Goal: Communication & Community: Answer question/provide support

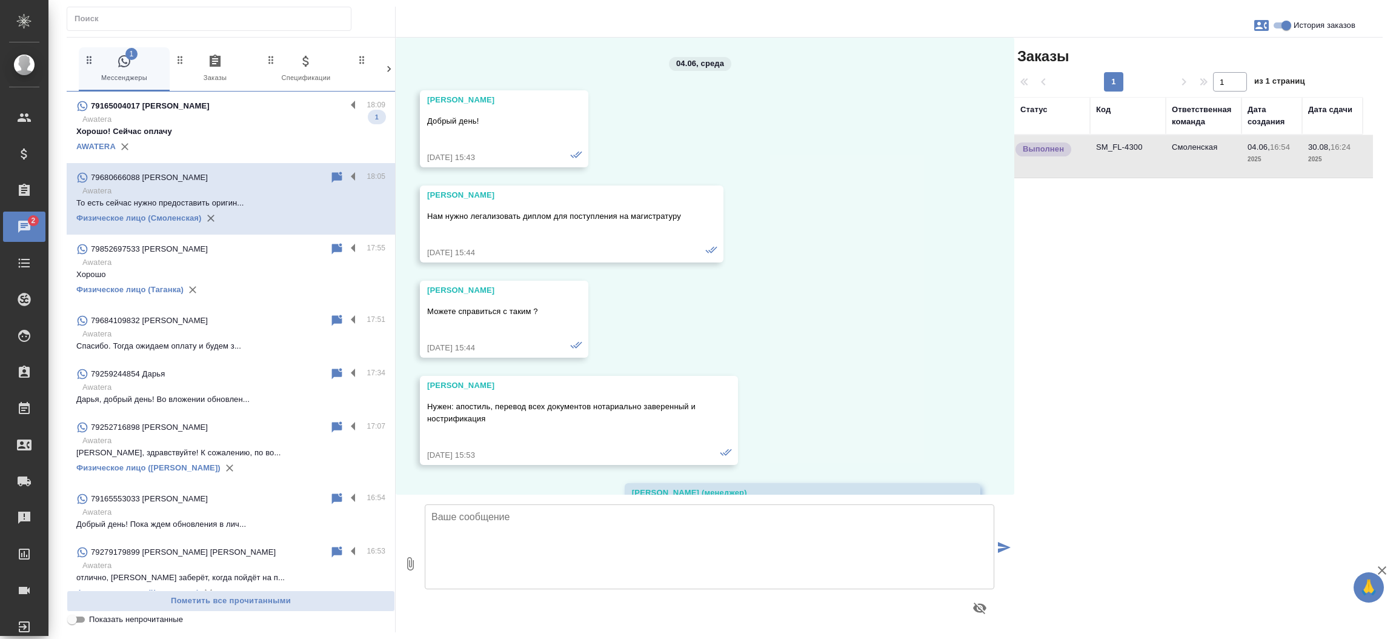
scroll to position [29826, 0]
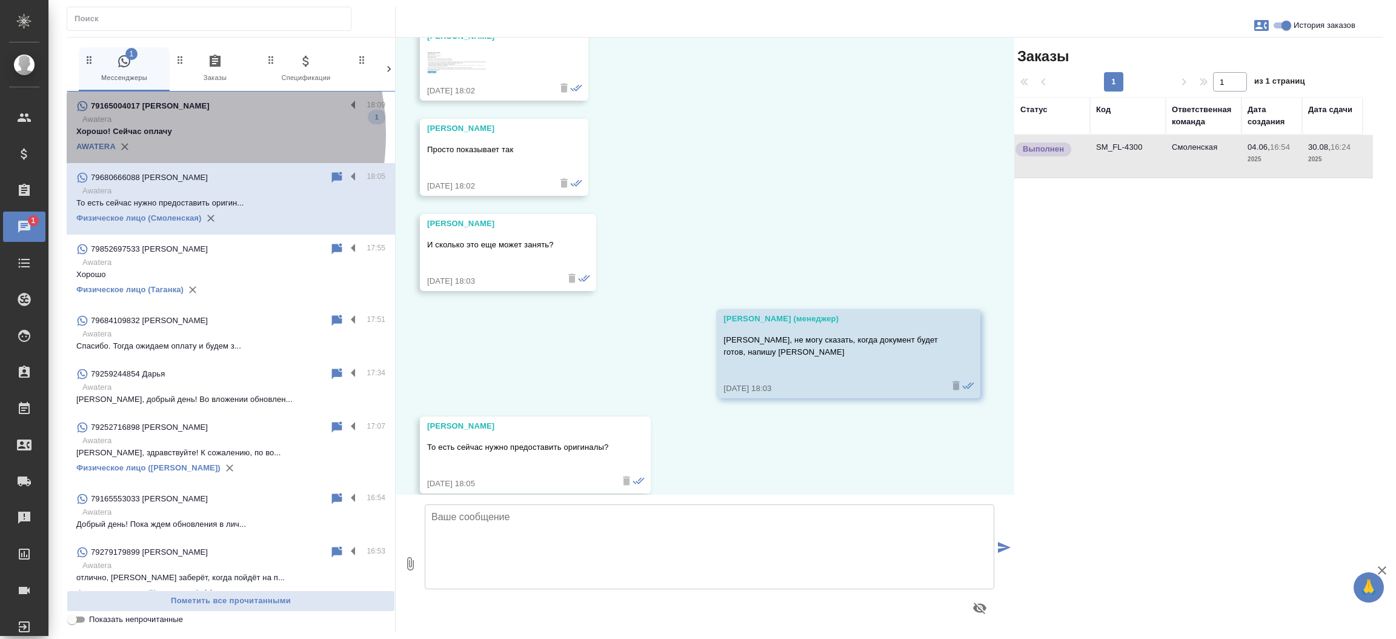
click at [153, 135] on p "Хорошо! Сейчас оплачу" at bounding box center [230, 131] width 309 height 12
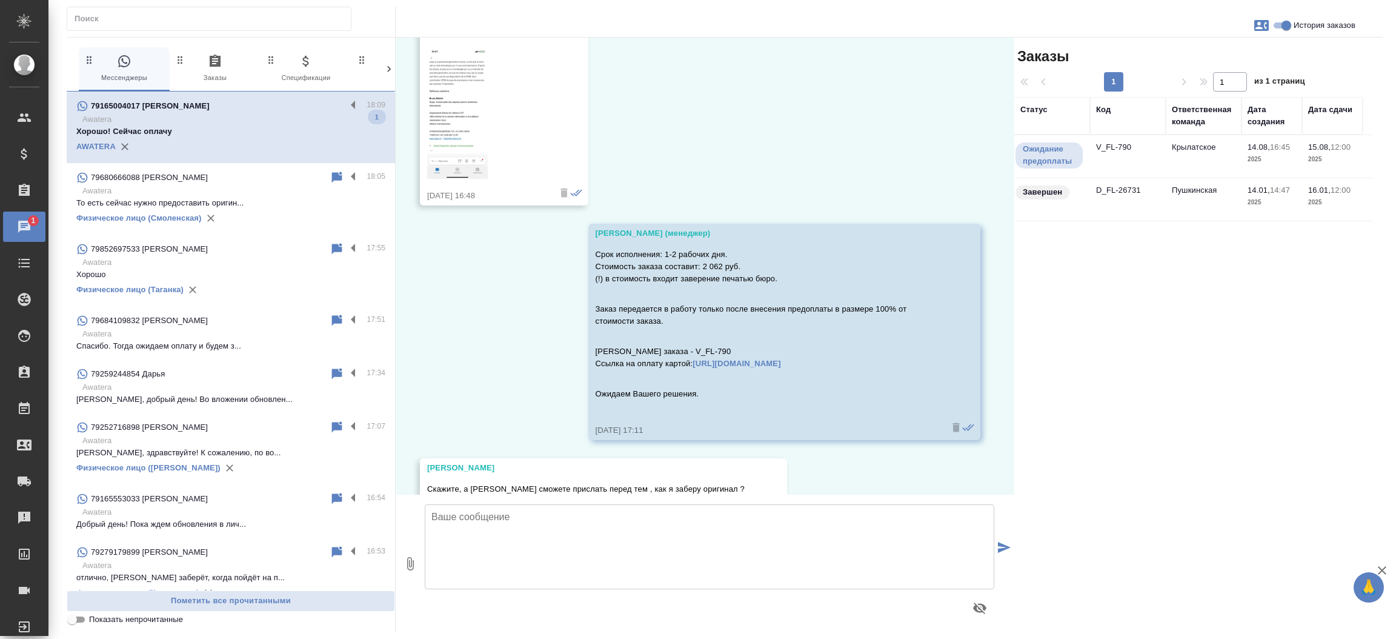
scroll to position [719, 0]
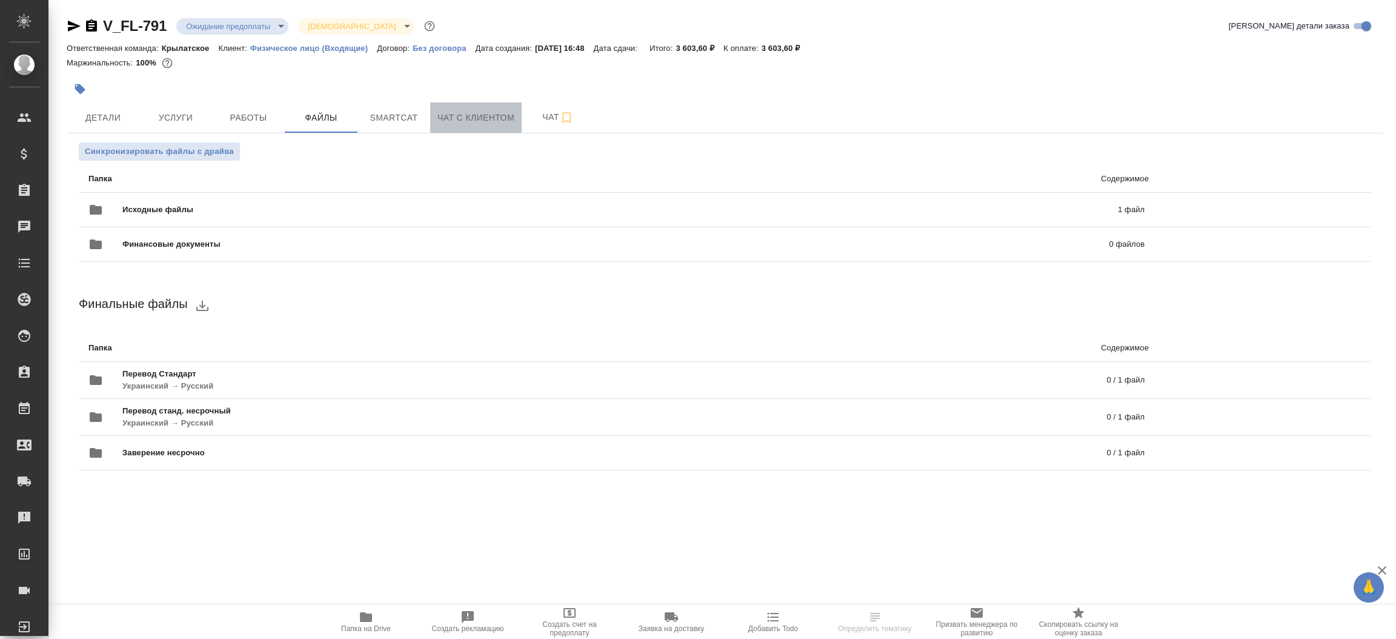
click at [472, 125] on span "Чат с клиентом" at bounding box center [476, 117] width 77 height 15
